Goal: Browse casually: Explore the website without a specific task or goal

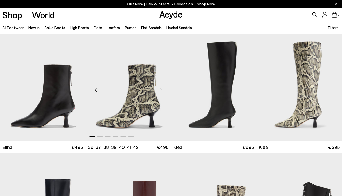
scroll to position [480, 0]
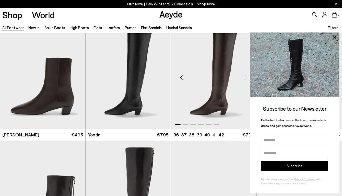
scroll to position [1084, 0]
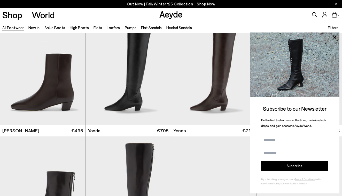
click at [321, 41] on img at bounding box center [294, 65] width 90 height 64
click at [300, 78] on img at bounding box center [294, 65] width 90 height 64
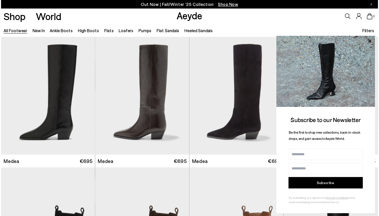
scroll to position [0, 0]
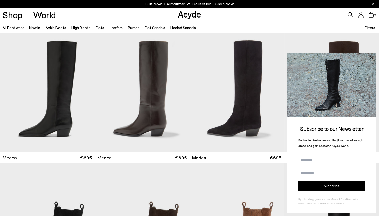
click at [341, 59] on icon at bounding box center [371, 57] width 7 height 7
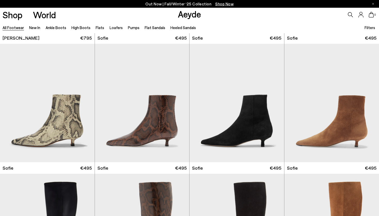
scroll to position [1699, 0]
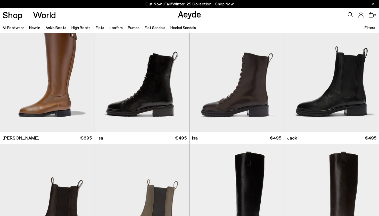
scroll to position [3152, 0]
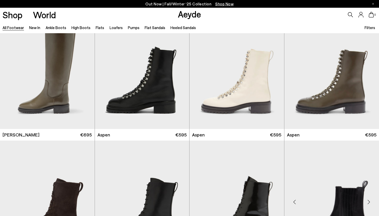
scroll to position [3415, 0]
click at [341, 74] on div "Next slide" at bounding box center [368, 71] width 15 height 15
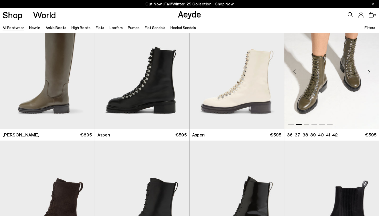
click at [341, 74] on div "Next slide" at bounding box center [368, 71] width 15 height 15
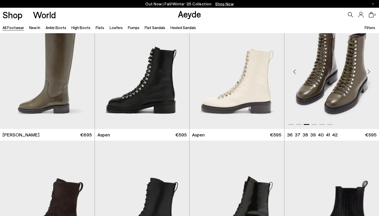
click at [341, 72] on div "Next slide" at bounding box center [368, 71] width 15 height 15
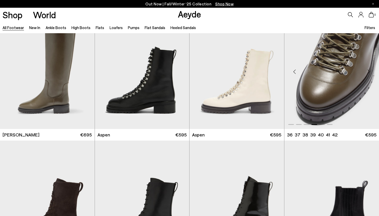
click at [341, 72] on div "Next slide" at bounding box center [368, 71] width 15 height 15
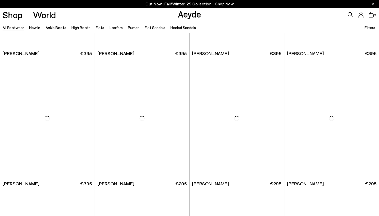
scroll to position [4825, 0]
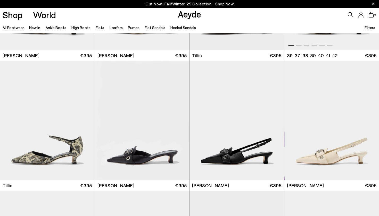
scroll to position [5591, 0]
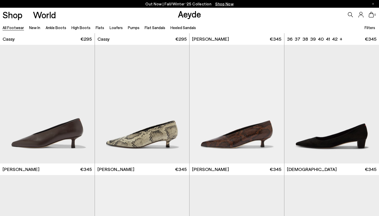
scroll to position [6382, 0]
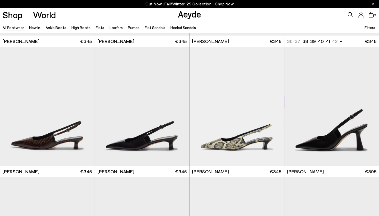
scroll to position [7951, 0]
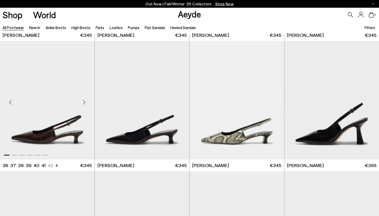
click at [83, 104] on div "Next slide" at bounding box center [84, 102] width 15 height 15
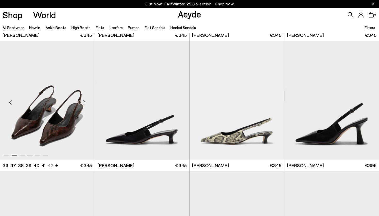
click at [83, 104] on div "Next slide" at bounding box center [84, 102] width 15 height 15
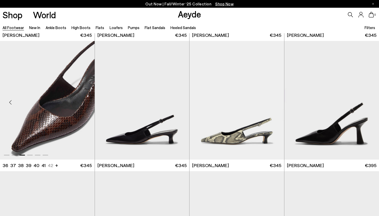
click at [84, 104] on div "Next slide" at bounding box center [84, 102] width 15 height 15
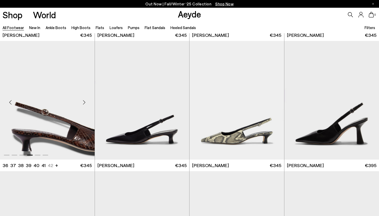
click at [84, 104] on div "Next slide" at bounding box center [84, 102] width 15 height 15
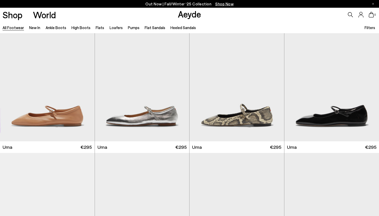
scroll to position [8361, 0]
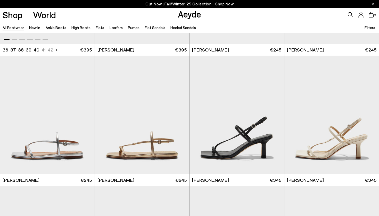
scroll to position [10286, 0]
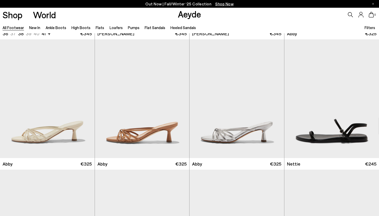
scroll to position [10961, 0]
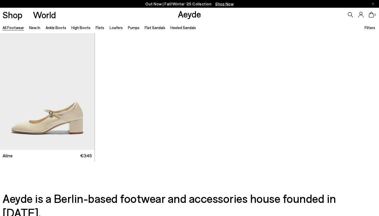
scroll to position [11879, 0]
